Goal: Transaction & Acquisition: Purchase product/service

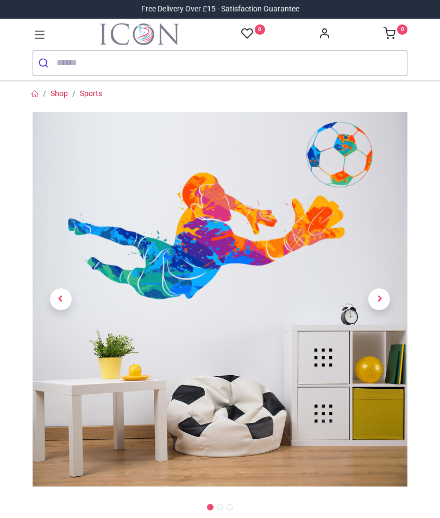
click at [385, 271] on link at bounding box center [380, 299] width 57 height 262
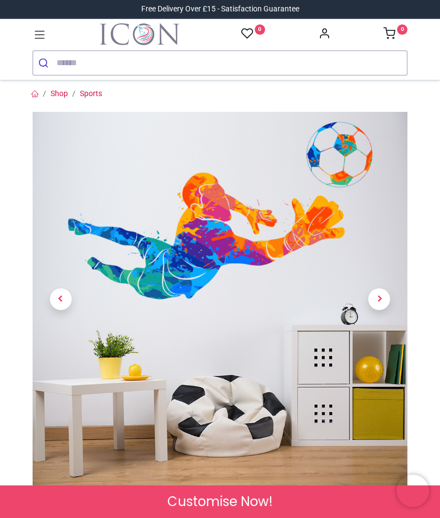
click at [381, 298] on span "Next" at bounding box center [379, 300] width 22 height 22
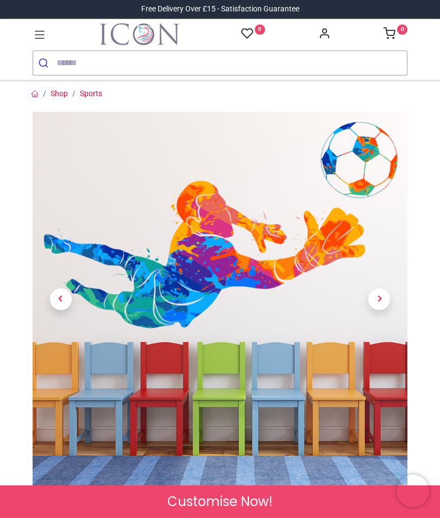
click at [381, 302] on span "Next" at bounding box center [379, 300] width 22 height 22
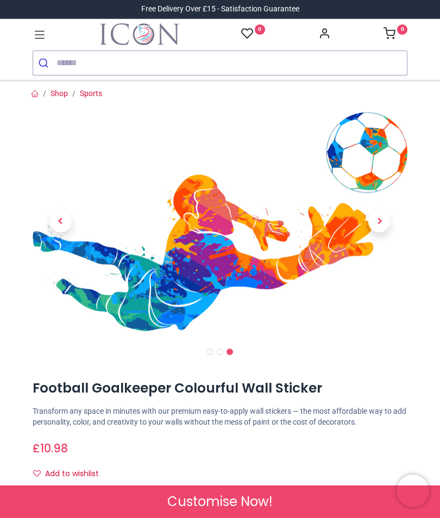
click at [61, 221] on span "Previous" at bounding box center [61, 222] width 22 height 22
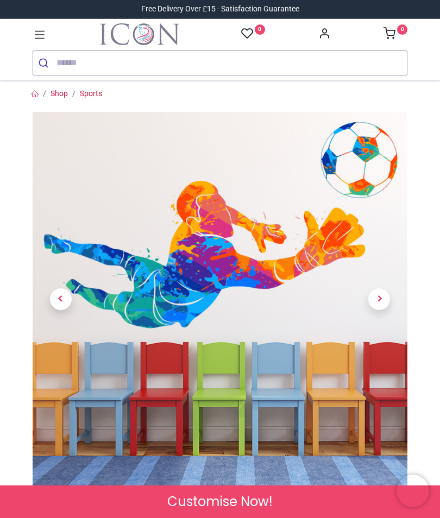
click at [62, 299] on span "Previous" at bounding box center [61, 300] width 22 height 22
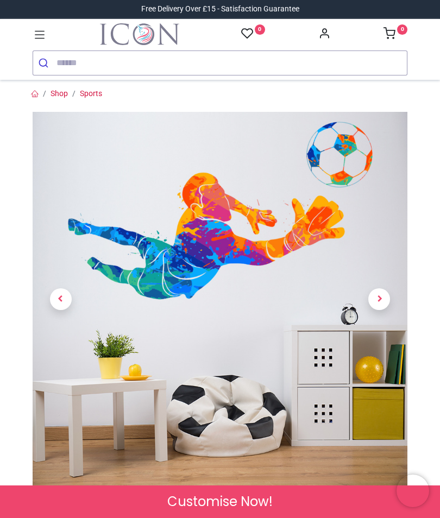
click at [58, 300] on span "Previous" at bounding box center [61, 300] width 22 height 22
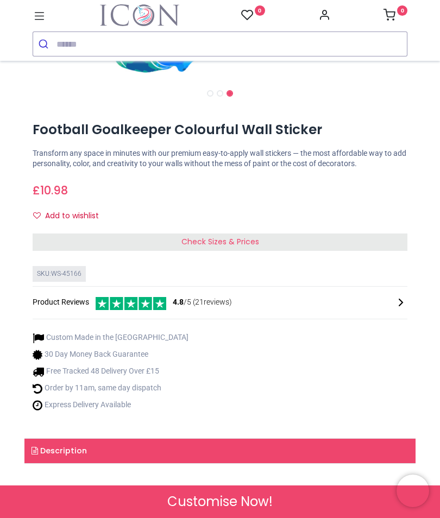
scroll to position [239, 0]
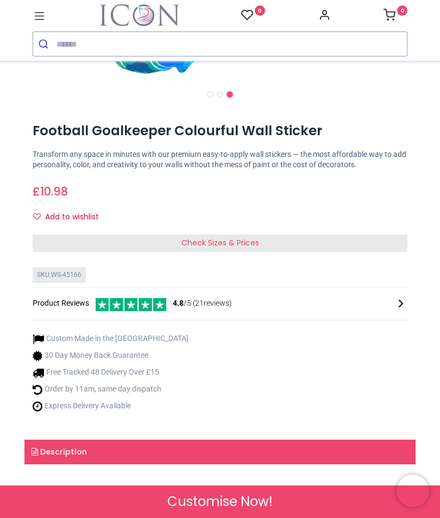
click at [250, 237] on span "Check Sizes & Prices" at bounding box center [220, 242] width 78 height 11
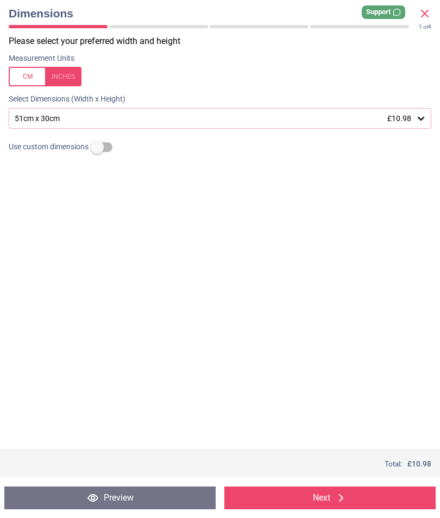
click at [423, 111] on div "51cm x 30cm £10.98" at bounding box center [220, 118] width 423 height 21
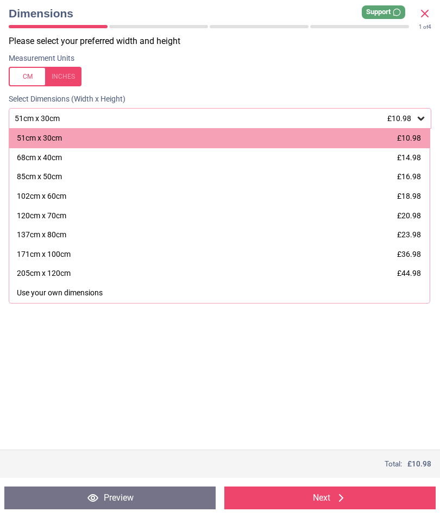
click at [69, 70] on div at bounding box center [45, 77] width 73 height 20
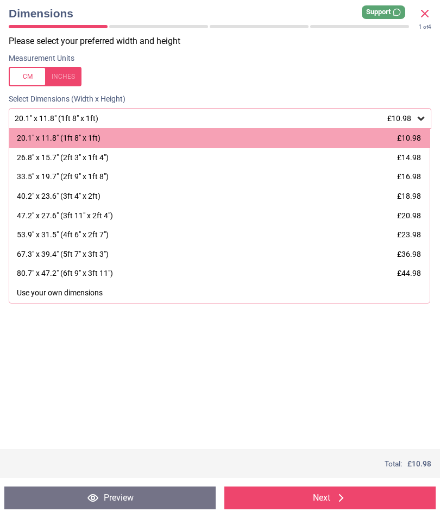
click at [429, 8] on icon at bounding box center [424, 13] width 13 height 13
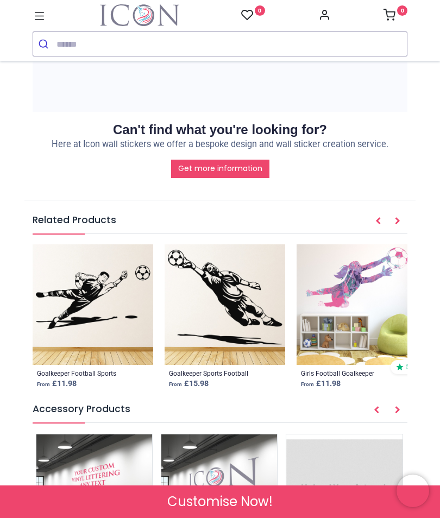
scroll to position [1335, 0]
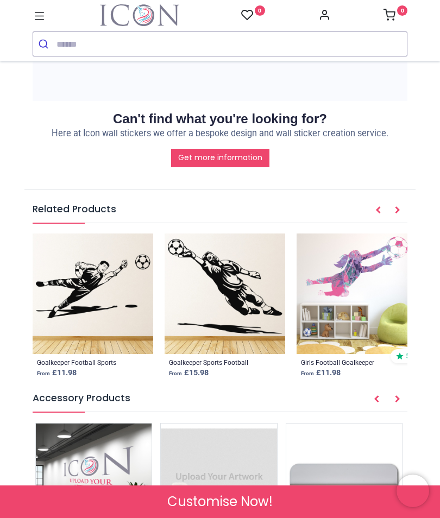
click at [247, 275] on img at bounding box center [225, 294] width 121 height 121
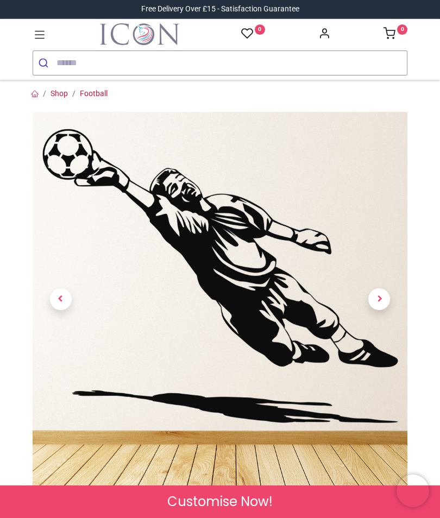
click at [383, 296] on span "Next" at bounding box center [379, 300] width 22 height 22
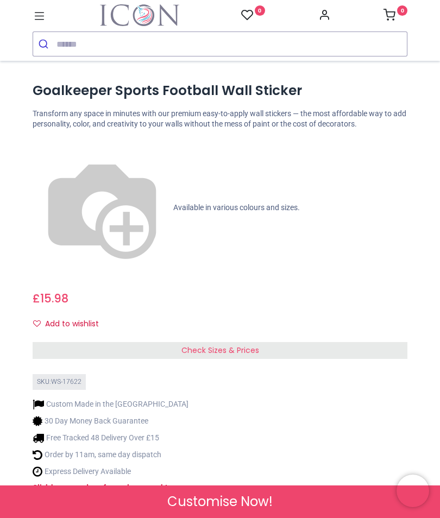
scroll to position [436, 0]
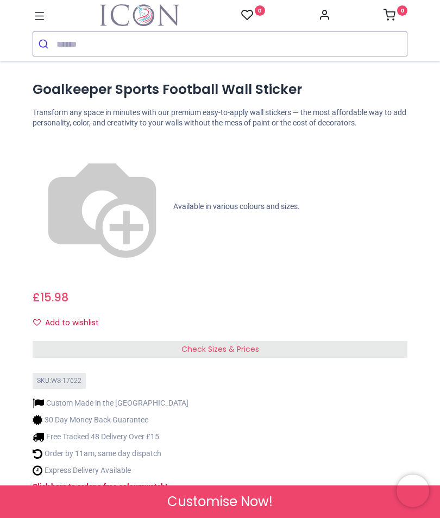
click at [277, 341] on div "Check Sizes & Prices" at bounding box center [220, 349] width 375 height 17
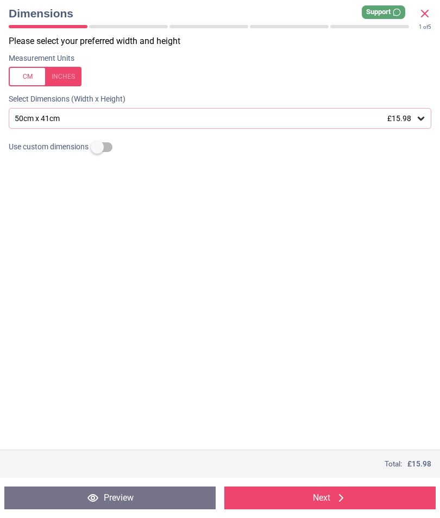
click at [421, 117] on icon at bounding box center [421, 118] width 11 height 11
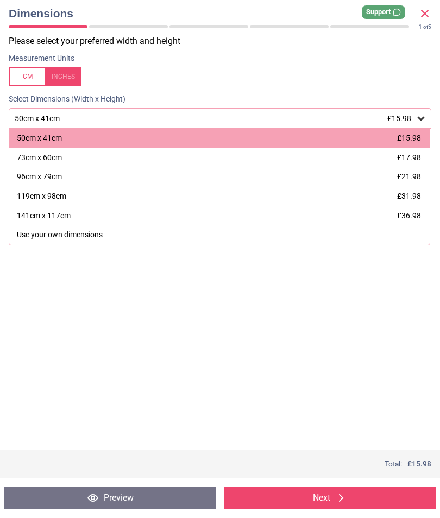
click at [432, 8] on div "Dimensions 1 of 4" at bounding box center [219, 13] width 431 height 16
click at [423, 11] on icon at bounding box center [425, 13] width 7 height 7
